Goal: Task Accomplishment & Management: Manage account settings

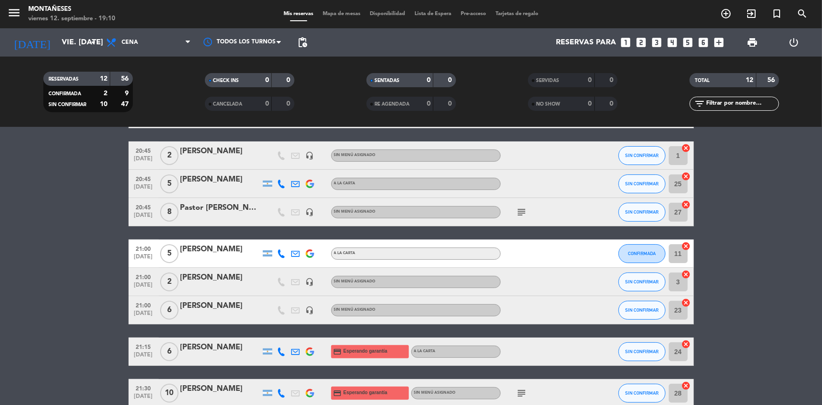
scroll to position [85, 0]
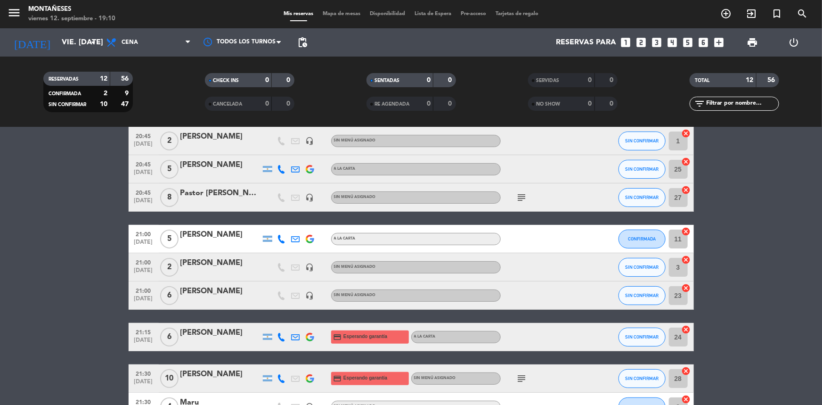
click at [232, 288] on div "[PERSON_NAME]" at bounding box center [220, 291] width 80 height 12
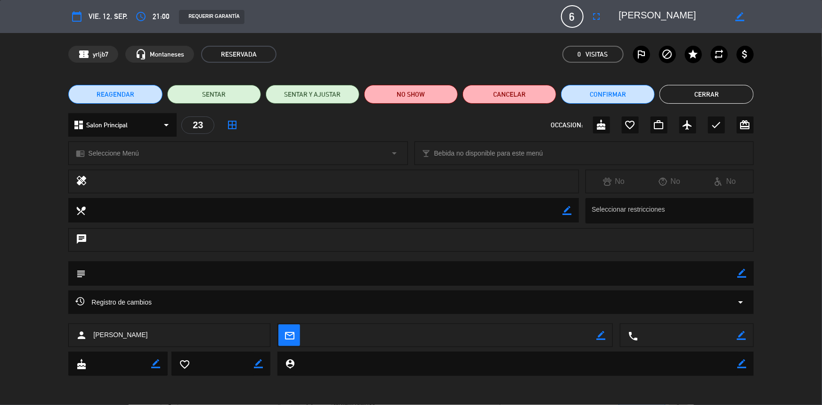
click at [741, 273] on icon "border_color" at bounding box center [742, 273] width 9 height 9
click at [727, 277] on textarea at bounding box center [412, 273] width 652 height 24
type textarea "[PERSON_NAME] para celíaco"
click at [739, 274] on icon at bounding box center [742, 273] width 9 height 9
click at [708, 99] on button "Cerrar" at bounding box center [707, 94] width 94 height 19
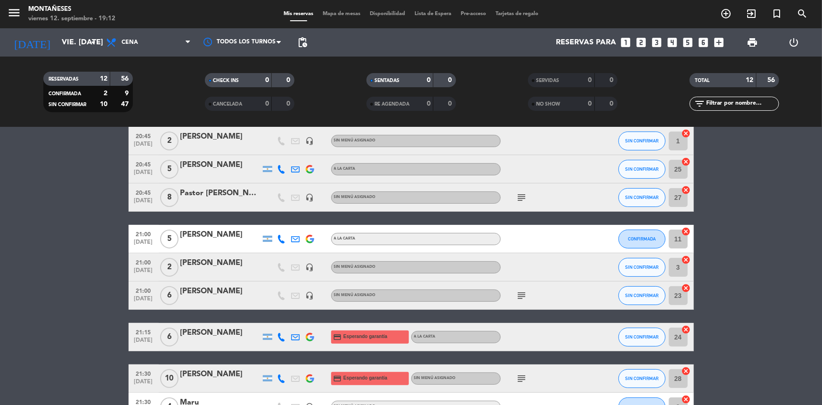
click at [637, 41] on icon "looks_two" at bounding box center [641, 42] width 12 height 12
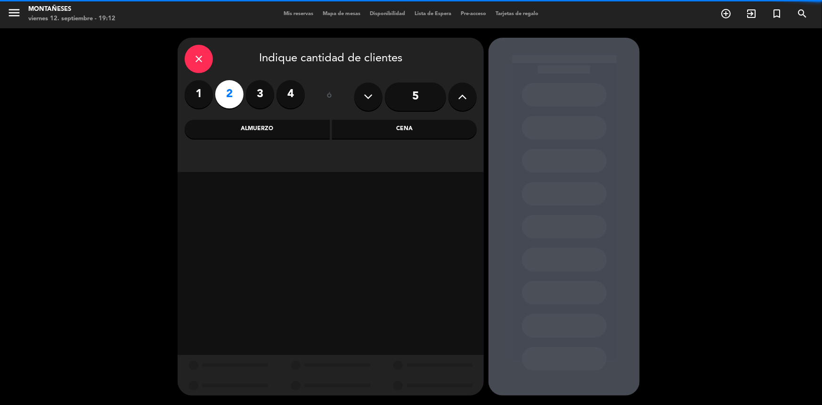
click at [395, 134] on div "Cena" at bounding box center [404, 129] width 145 height 19
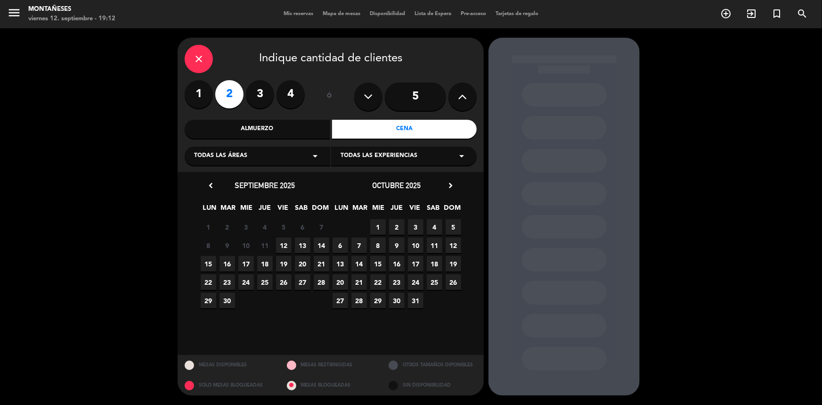
click at [288, 245] on span "12" at bounding box center [284, 246] width 16 height 16
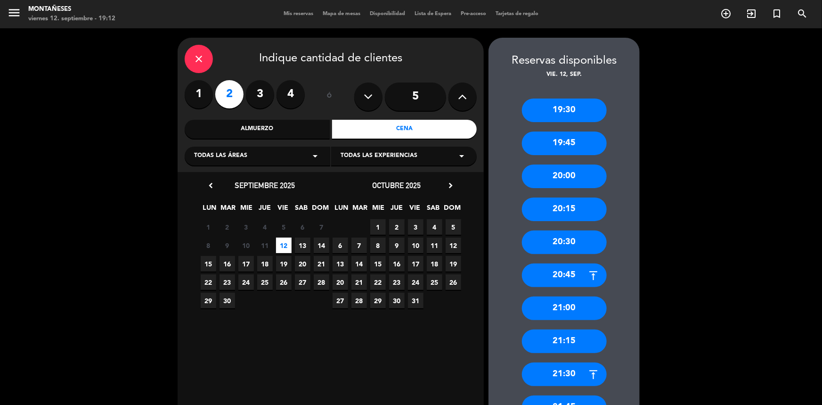
click at [571, 307] on div "21:00" at bounding box center [564, 308] width 85 height 24
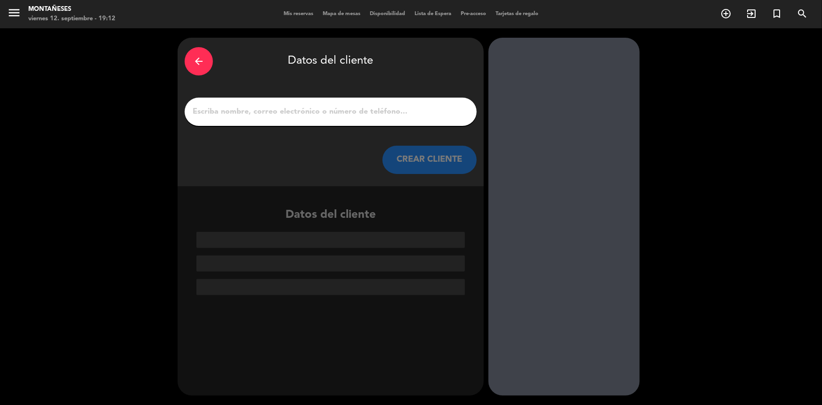
click at [399, 107] on input "1" at bounding box center [331, 111] width 278 height 13
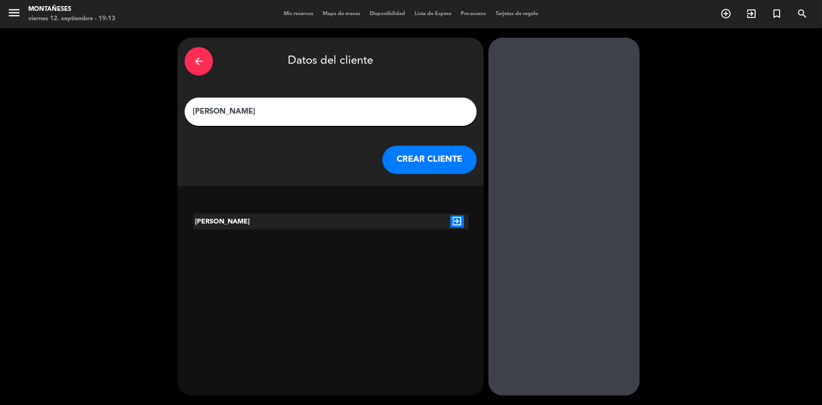
type input "[PERSON_NAME]"
click at [454, 218] on icon "exit_to_app" at bounding box center [458, 221] width 14 height 12
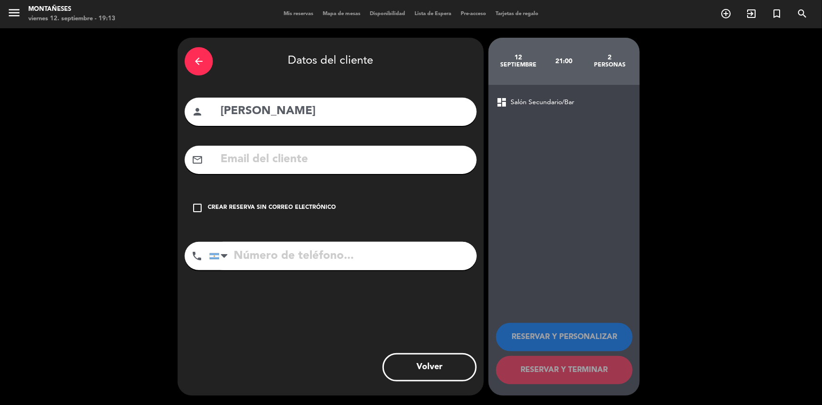
click at [328, 205] on div "Crear reserva sin correo electrónico" at bounding box center [272, 207] width 128 height 9
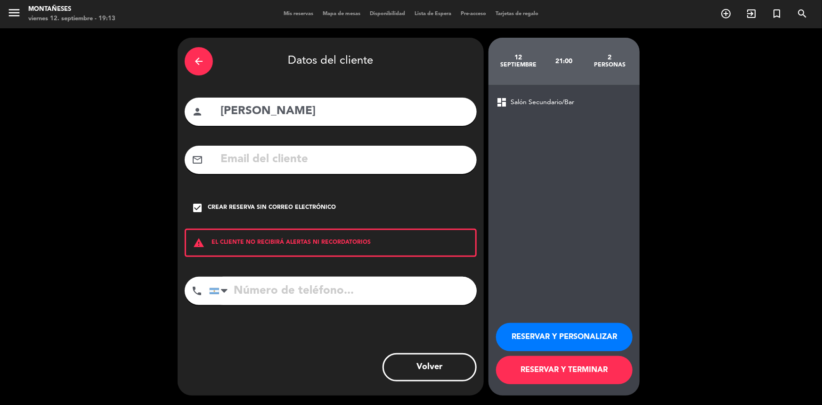
click at [593, 378] on button "RESERVAR Y TERMINAR" at bounding box center [564, 370] width 137 height 28
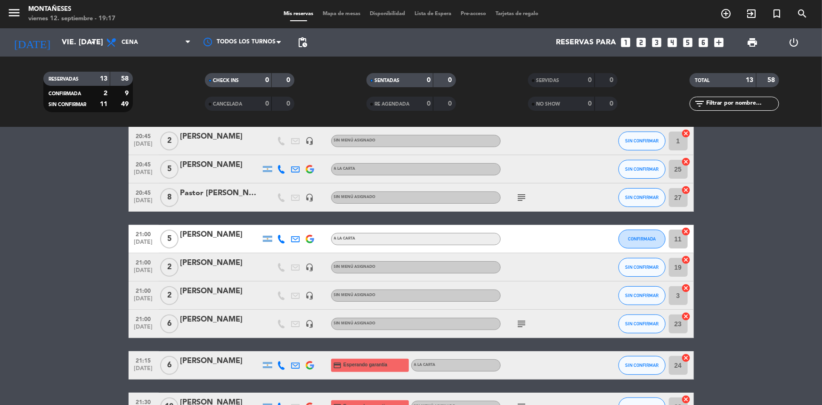
scroll to position [128, 0]
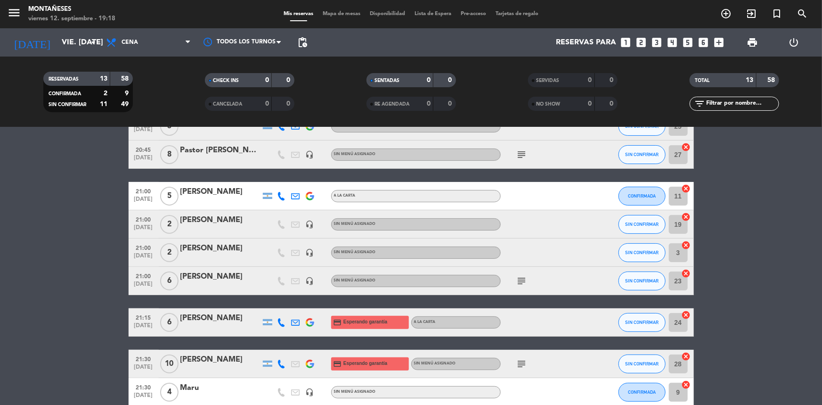
click at [520, 280] on icon "subject" at bounding box center [521, 280] width 11 height 11
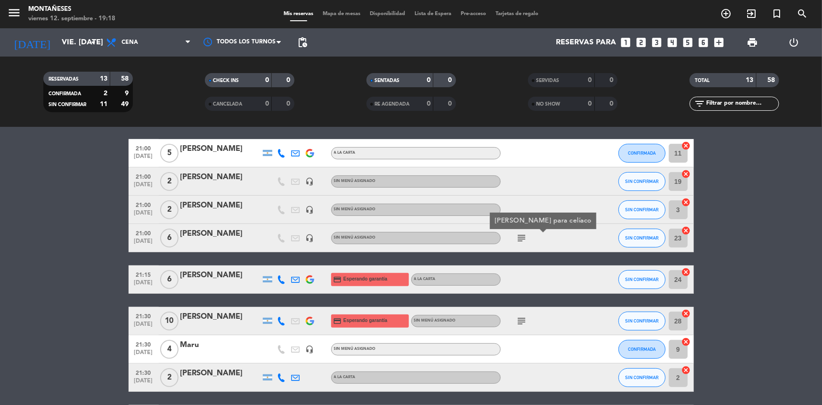
click at [525, 323] on icon "subject" at bounding box center [521, 320] width 11 height 11
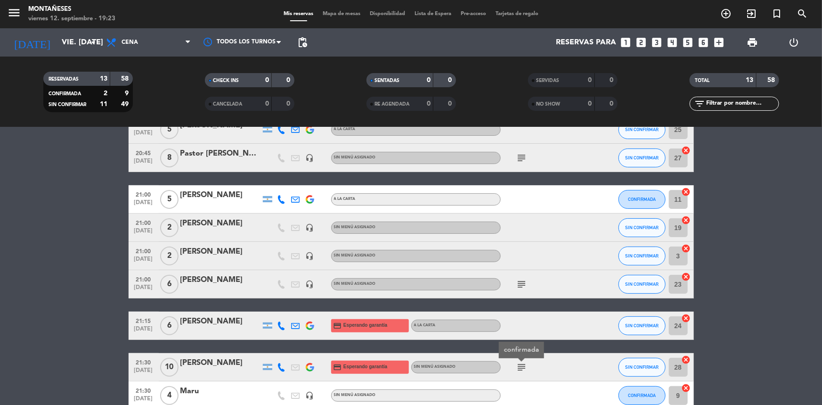
scroll to position [85, 0]
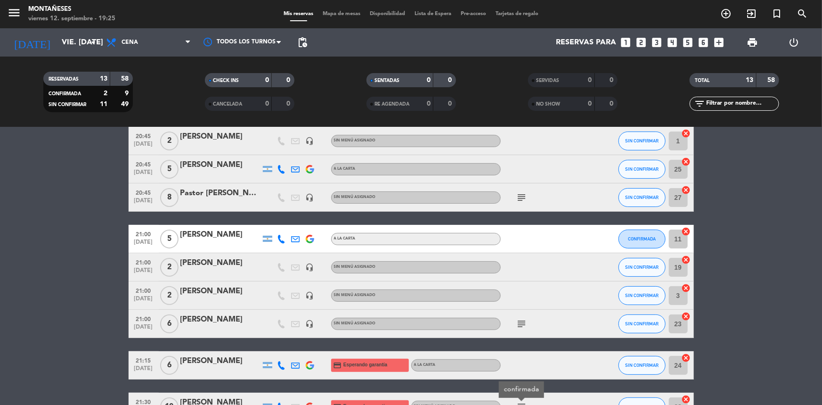
click at [72, 160] on bookings-row "20:00 [DATE] 4 [PERSON_NAME] A [PERSON_NAME] SIN CONFIRMAR 8 cancel 20:45 [DATE…" at bounding box center [411, 302] width 822 height 434
click at [653, 42] on icon "looks_3" at bounding box center [657, 42] width 12 height 12
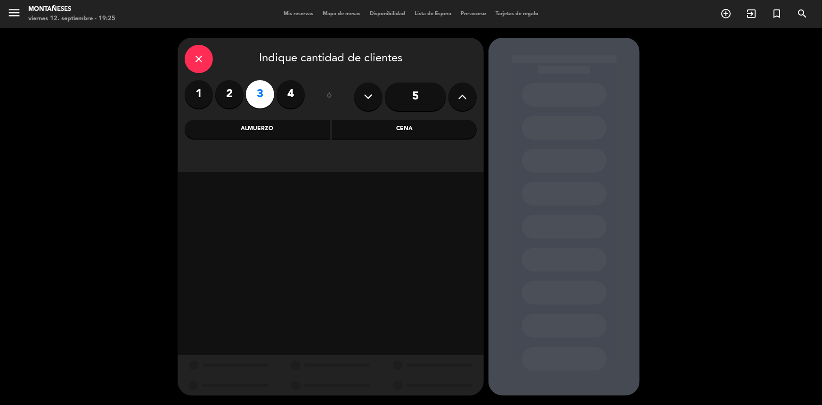
click at [367, 127] on div "Cena" at bounding box center [404, 129] width 145 height 19
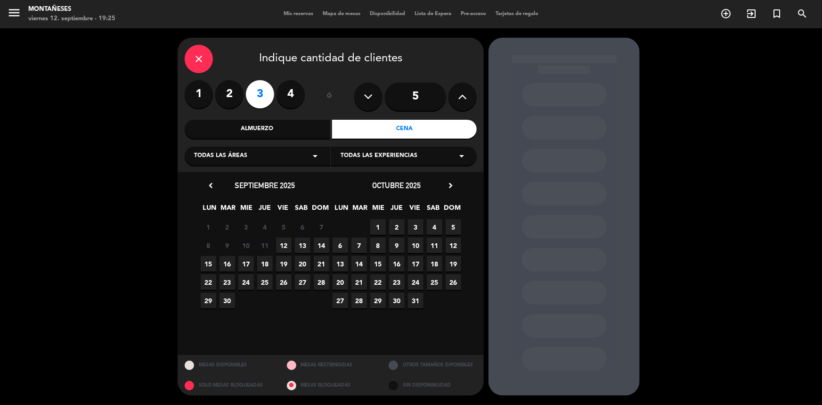
click at [282, 247] on span "12" at bounding box center [284, 246] width 16 height 16
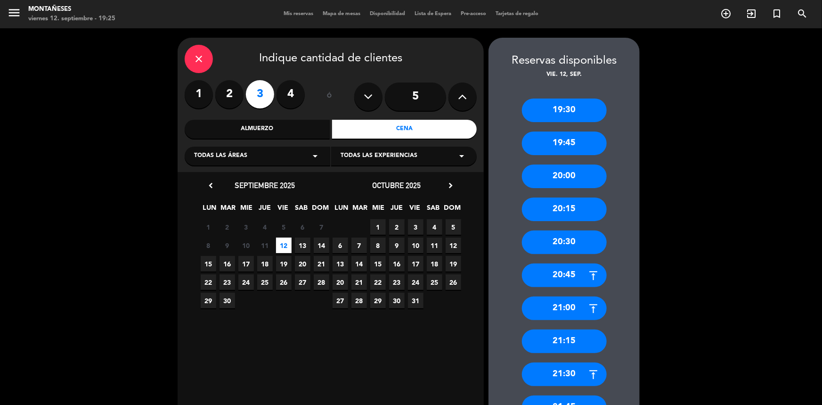
click at [560, 245] on div "20:30" at bounding box center [564, 242] width 85 height 24
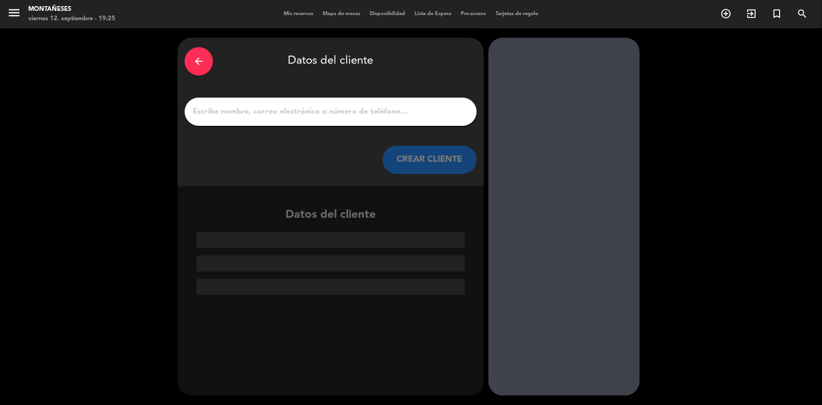
click at [353, 116] on input "1" at bounding box center [331, 111] width 278 height 13
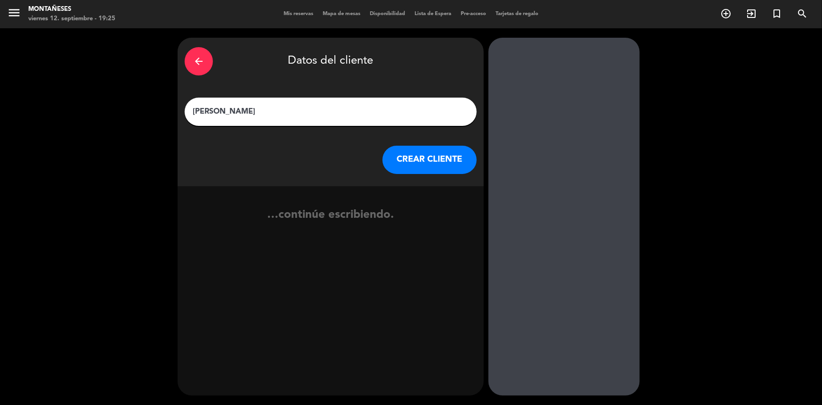
type input "[PERSON_NAME]"
click at [426, 156] on button "CREAR CLIENTE" at bounding box center [430, 160] width 94 height 28
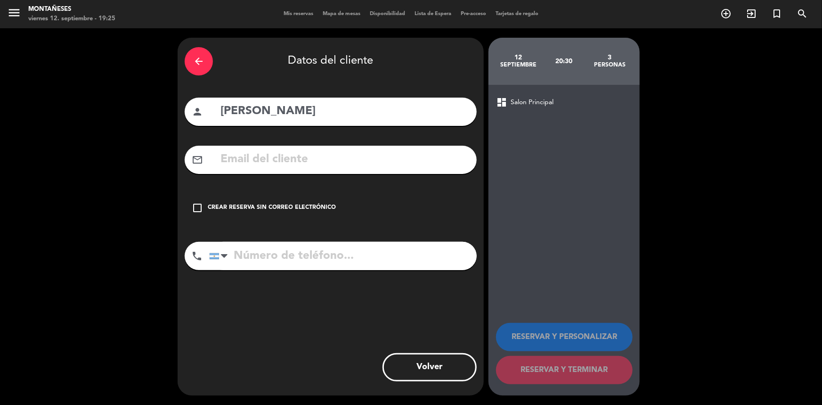
click at [219, 205] on div "Crear reserva sin correo electrónico" at bounding box center [272, 207] width 128 height 9
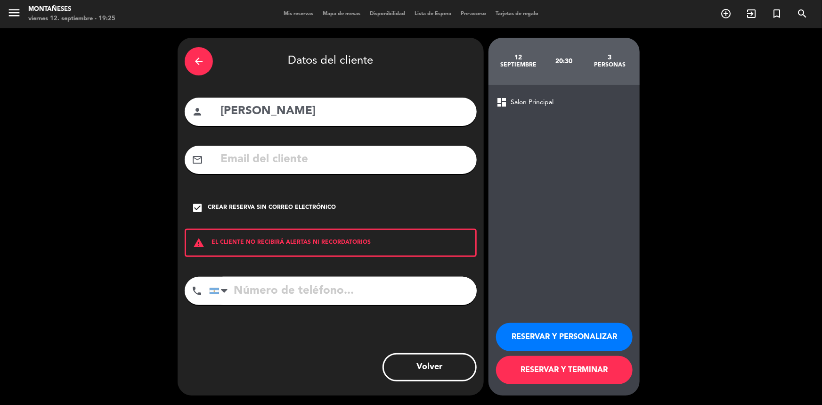
click at [340, 292] on input "tel" at bounding box center [343, 291] width 268 height 28
type input "1159424249"
click at [559, 370] on button "RESERVAR Y TERMINAR" at bounding box center [564, 370] width 137 height 28
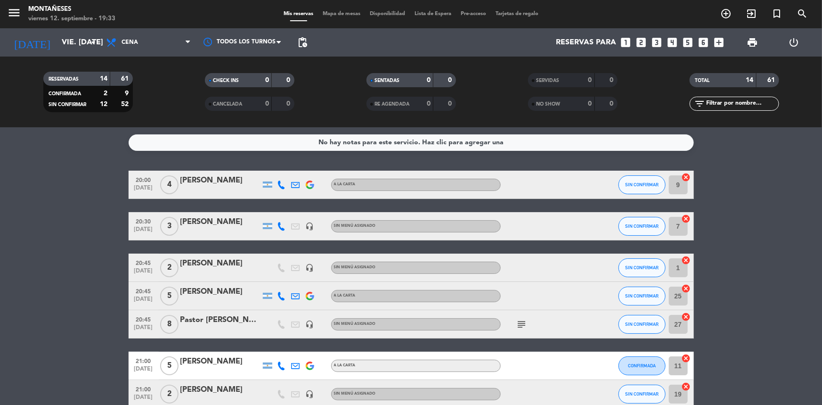
click at [639, 38] on icon "looks_two" at bounding box center [641, 42] width 12 height 12
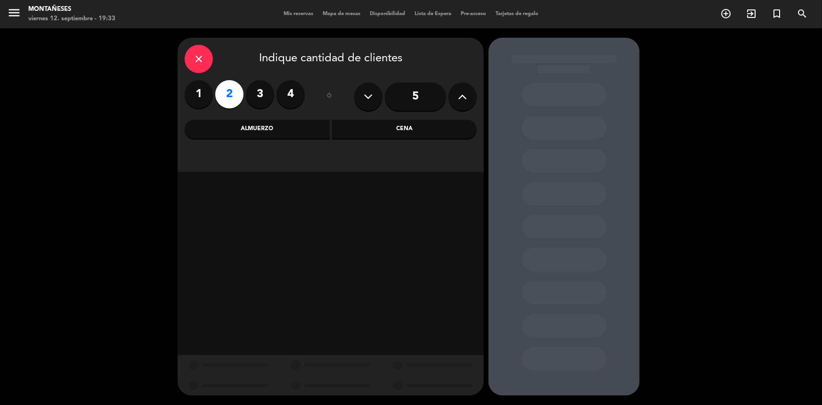
click at [365, 134] on div "Cena" at bounding box center [404, 129] width 145 height 19
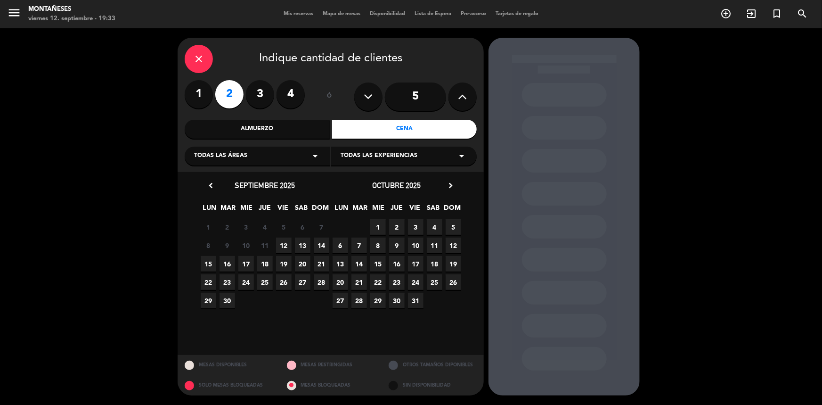
click at [280, 245] on span "12" at bounding box center [284, 246] width 16 height 16
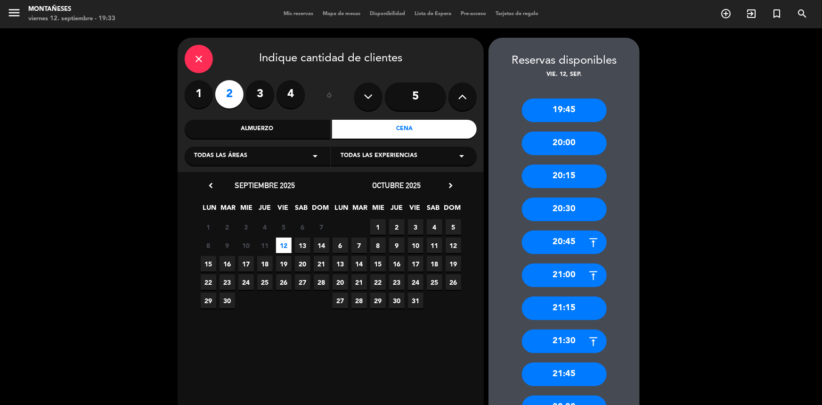
click at [571, 140] on div "20:00" at bounding box center [564, 143] width 85 height 24
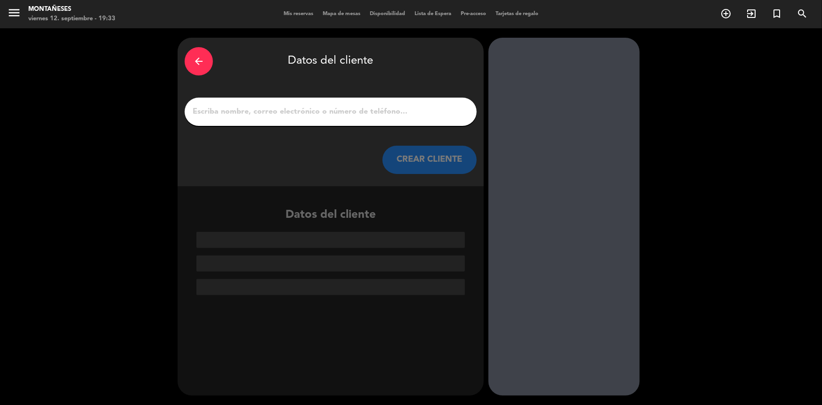
click at [323, 114] on input "1" at bounding box center [331, 111] width 278 height 13
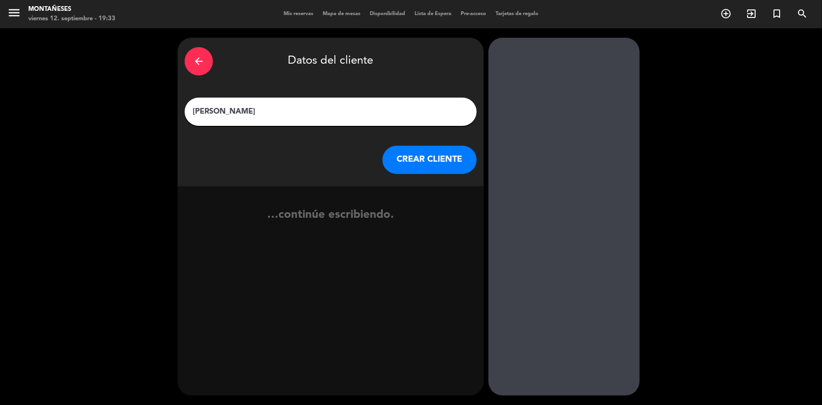
type input "[PERSON_NAME]"
click at [454, 157] on button "CREAR CLIENTE" at bounding box center [430, 160] width 94 height 28
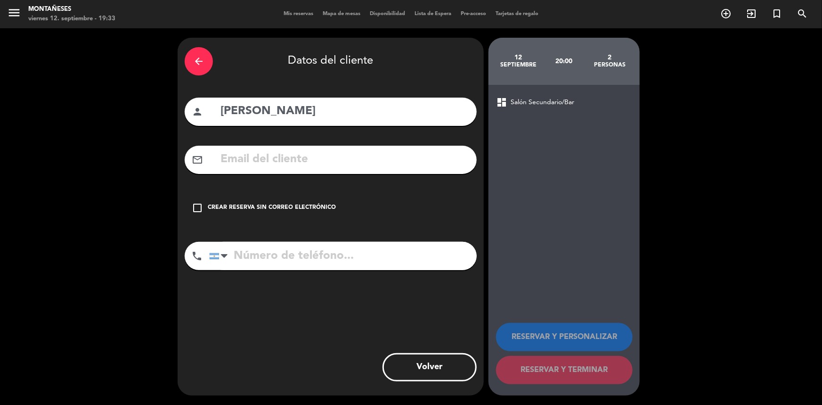
click at [262, 194] on div "check_box_outline_blank Crear reserva sin correo electrónico" at bounding box center [331, 208] width 292 height 28
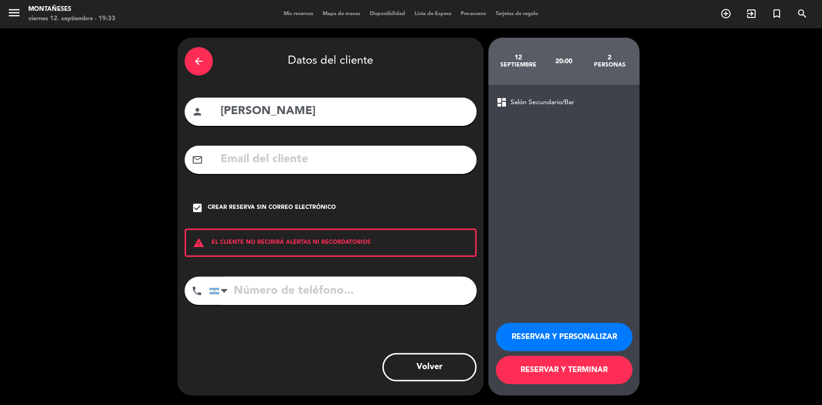
click at [567, 380] on button "RESERVAR Y TERMINAR" at bounding box center [564, 370] width 137 height 28
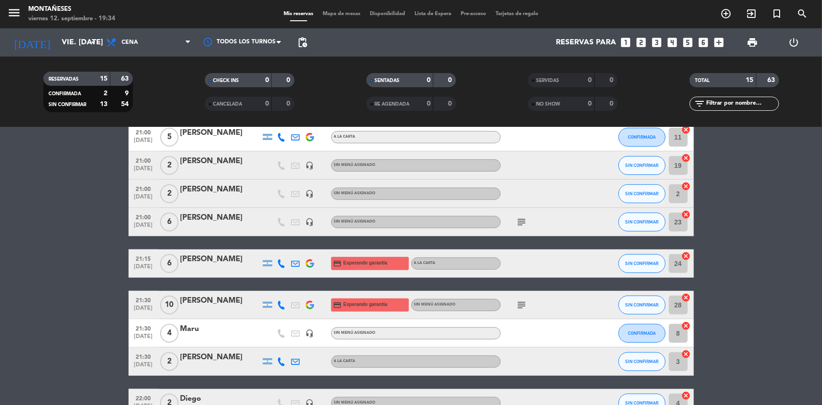
scroll to position [300, 0]
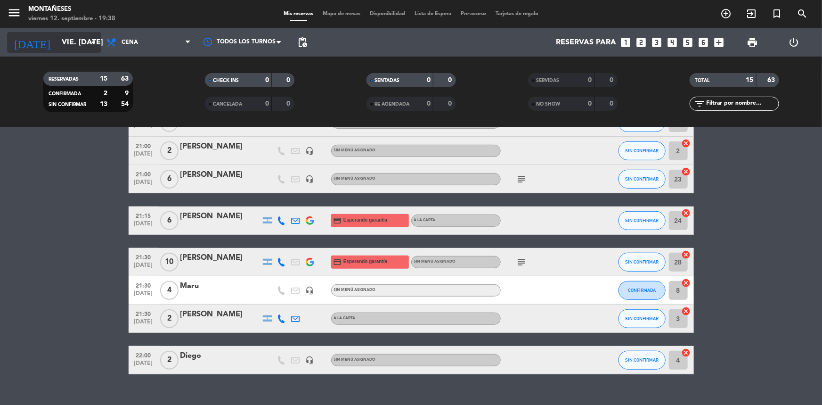
click at [96, 43] on icon "arrow_drop_down" at bounding box center [93, 42] width 11 height 11
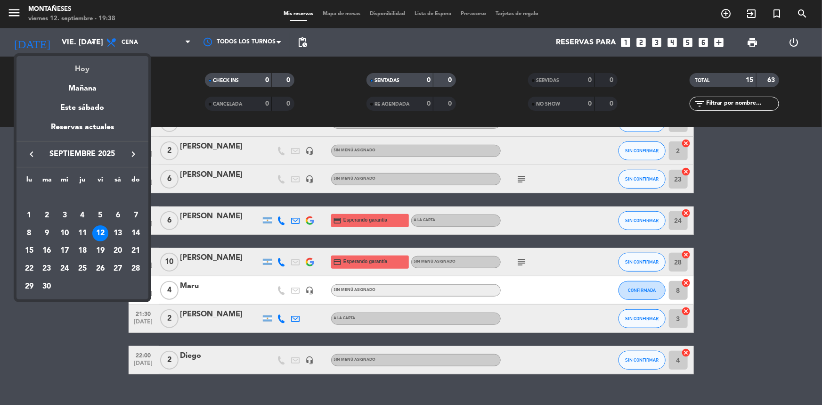
click at [76, 68] on div "Hoy" at bounding box center [82, 65] width 132 height 19
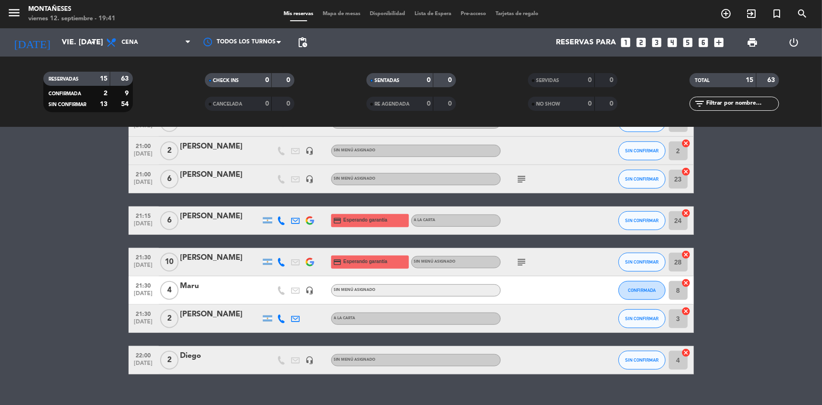
click at [24, 244] on bookings-row "20:00 [DATE] 4 [PERSON_NAME] A [PERSON_NAME] SIN CONFIRMAR 9 cancel 20:00 [DATE…" at bounding box center [411, 122] width 822 height 503
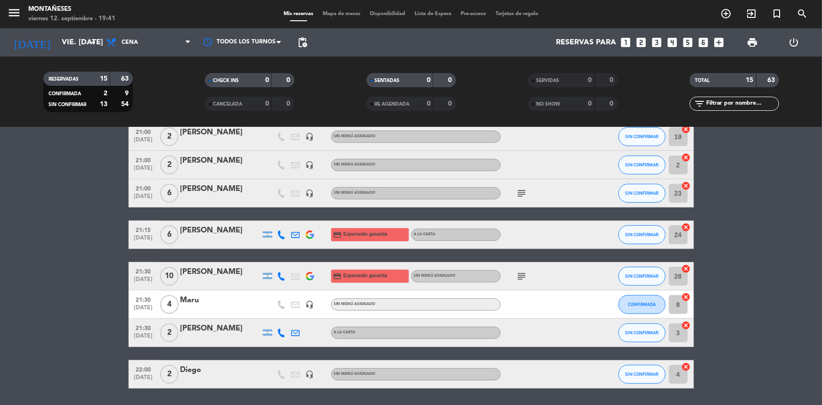
scroll to position [316, 0]
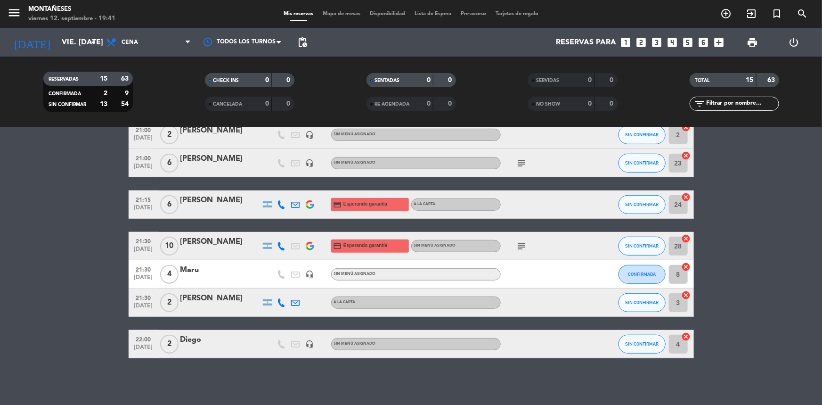
click at [639, 40] on icon "looks_two" at bounding box center [641, 42] width 12 height 12
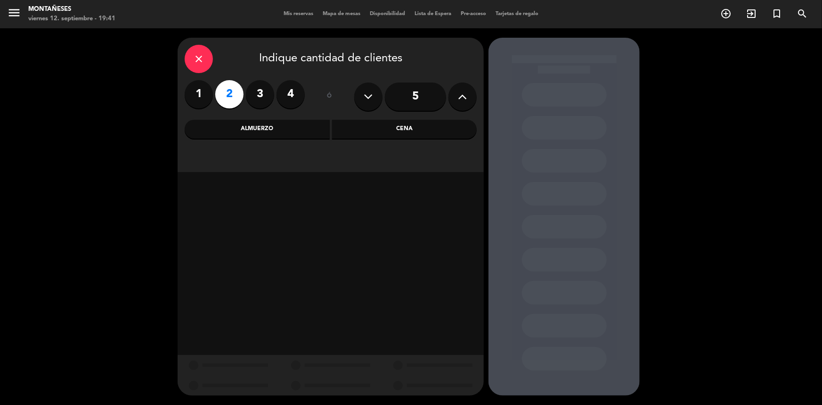
click at [369, 126] on div "Cena" at bounding box center [404, 129] width 145 height 19
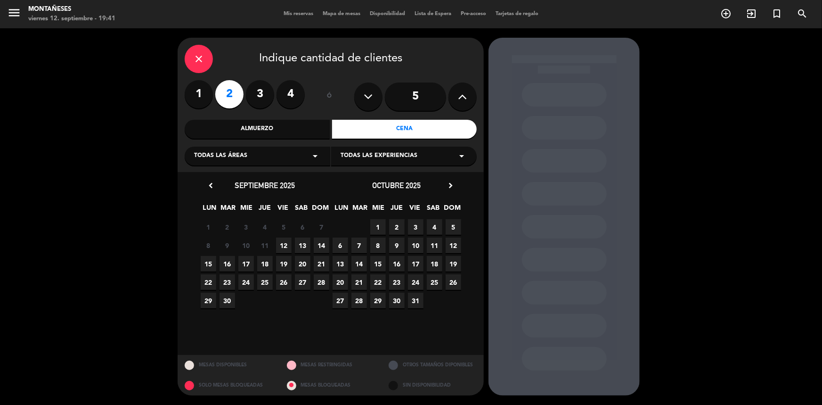
click at [286, 246] on span "12" at bounding box center [284, 246] width 16 height 16
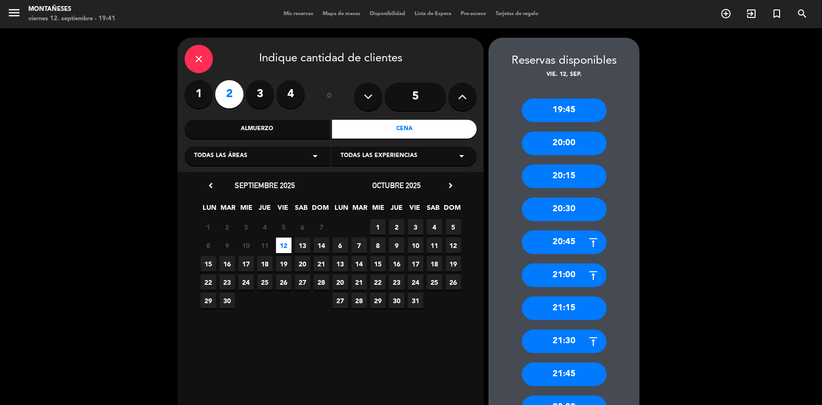
click at [571, 347] on div "21:30" at bounding box center [564, 341] width 85 height 24
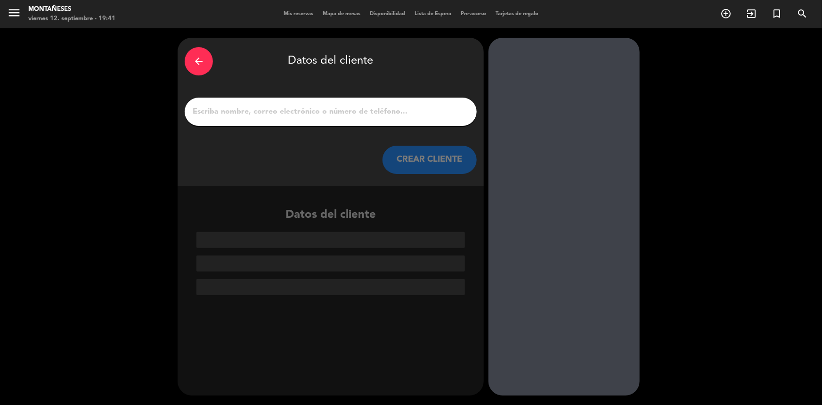
click at [389, 108] on input "1" at bounding box center [331, 111] width 278 height 13
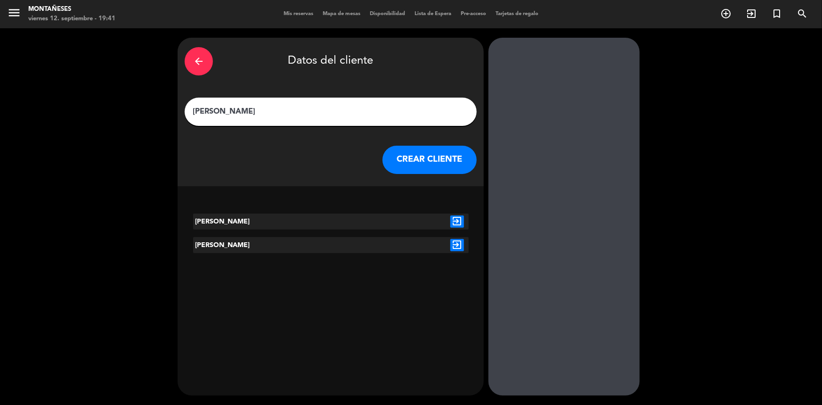
type input "[PERSON_NAME]"
click at [461, 220] on icon "exit_to_app" at bounding box center [458, 221] width 14 height 12
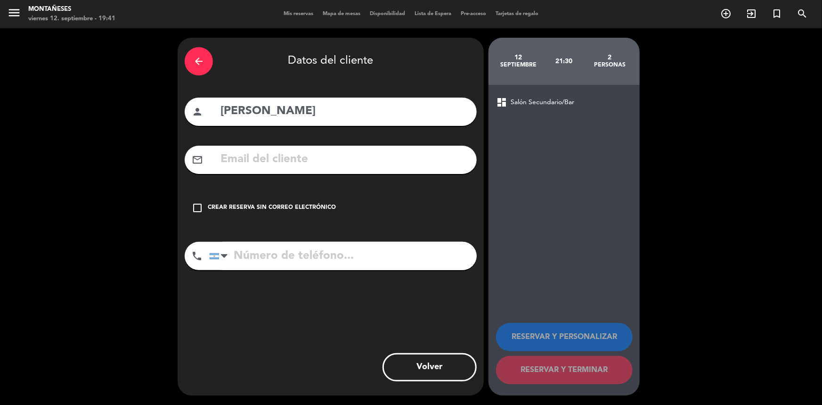
click at [296, 213] on div "check_box_outline_blank Crear reserva sin correo electrónico" at bounding box center [331, 208] width 292 height 28
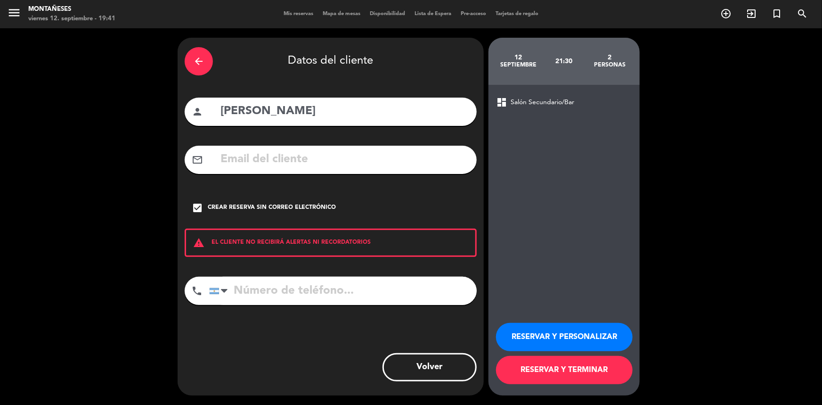
click at [551, 368] on button "RESERVAR Y TERMINAR" at bounding box center [564, 370] width 137 height 28
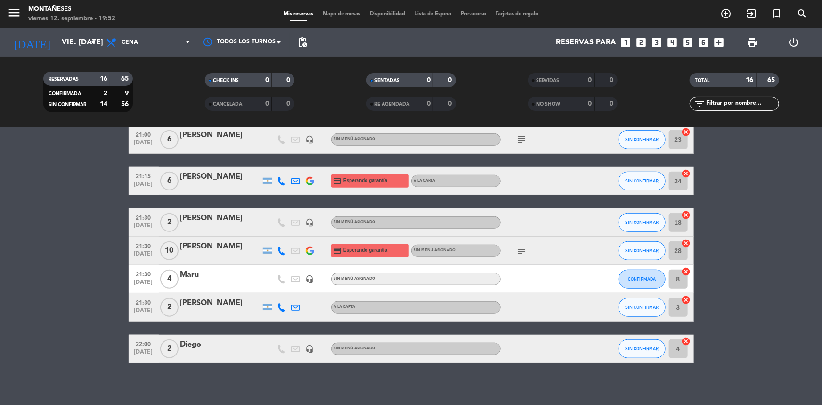
scroll to position [344, 0]
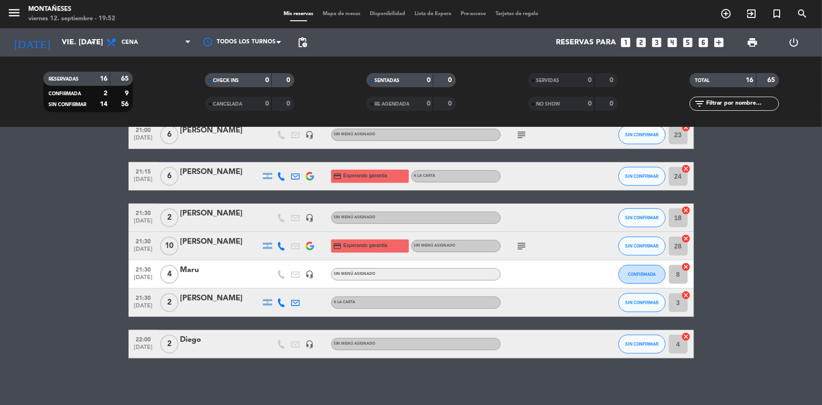
click at [280, 178] on icon at bounding box center [282, 176] width 8 height 8
click at [279, 157] on button "Copiar content_paste" at bounding box center [272, 161] width 29 height 10
click at [41, 273] on bookings-row "20:00 [DATE] 4 [PERSON_NAME] A [PERSON_NAME] SIN CONFIRMAR 9 cancel 20:00 [DATE…" at bounding box center [411, 93] width 822 height 532
click at [754, 44] on span "print" at bounding box center [752, 42] width 11 height 11
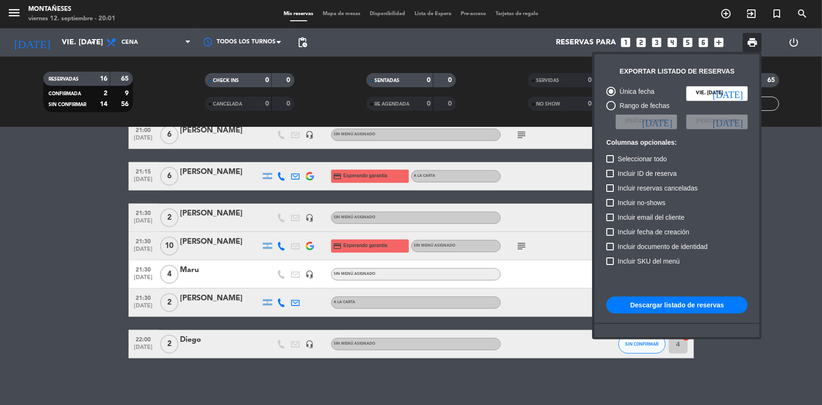
click at [688, 304] on button "Descargar listado de reservas" at bounding box center [676, 304] width 141 height 17
click at [797, 192] on div at bounding box center [411, 202] width 822 height 405
